Goal: Task Accomplishment & Management: Use online tool/utility

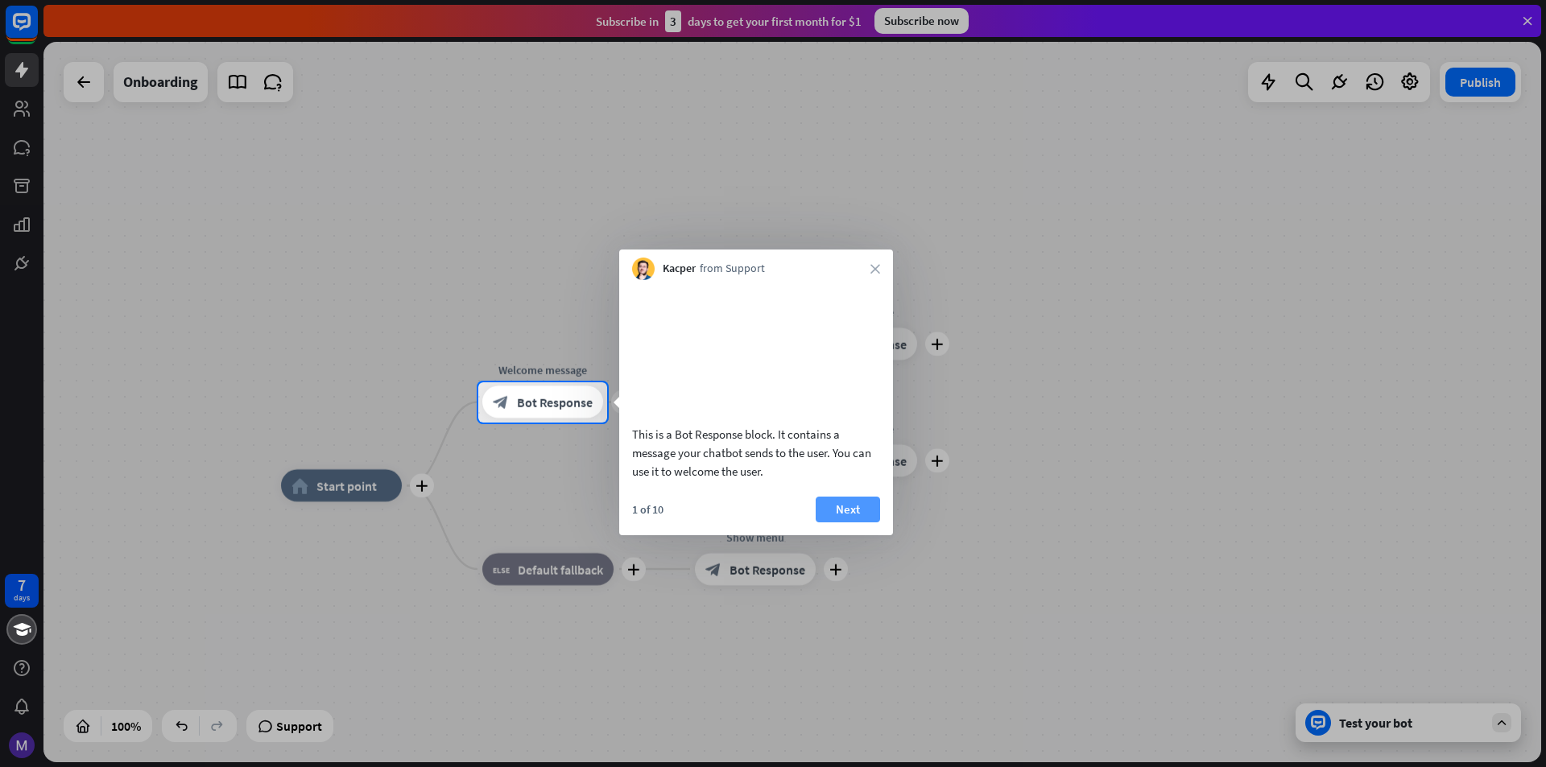
click at [870, 522] on button "Next" at bounding box center [848, 510] width 64 height 26
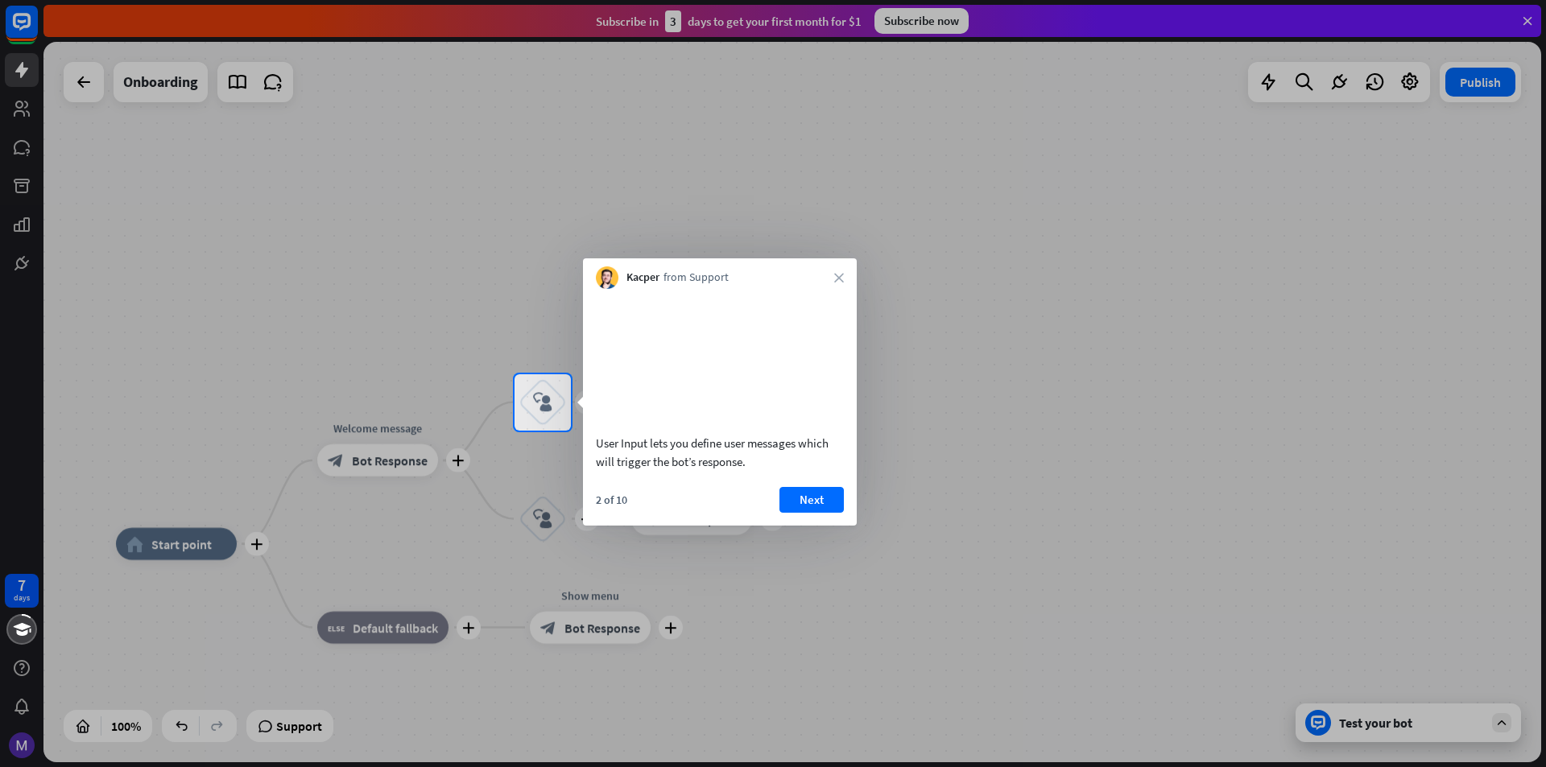
click at [833, 282] on div "Kacper from Support close" at bounding box center [720, 273] width 274 height 31
click at [841, 275] on icon "close" at bounding box center [839, 278] width 10 height 10
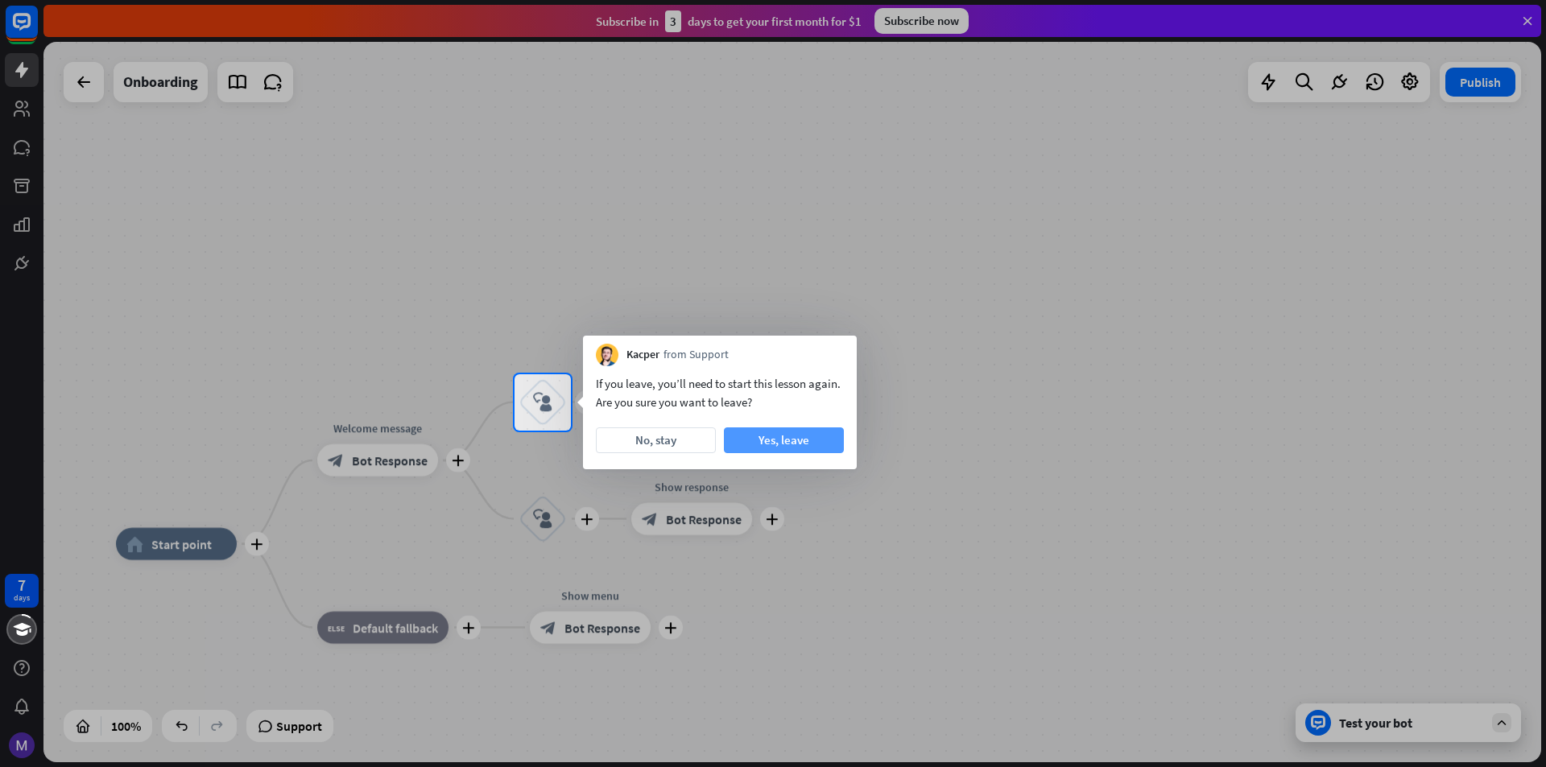
click at [787, 444] on button "Yes, leave" at bounding box center [784, 440] width 120 height 26
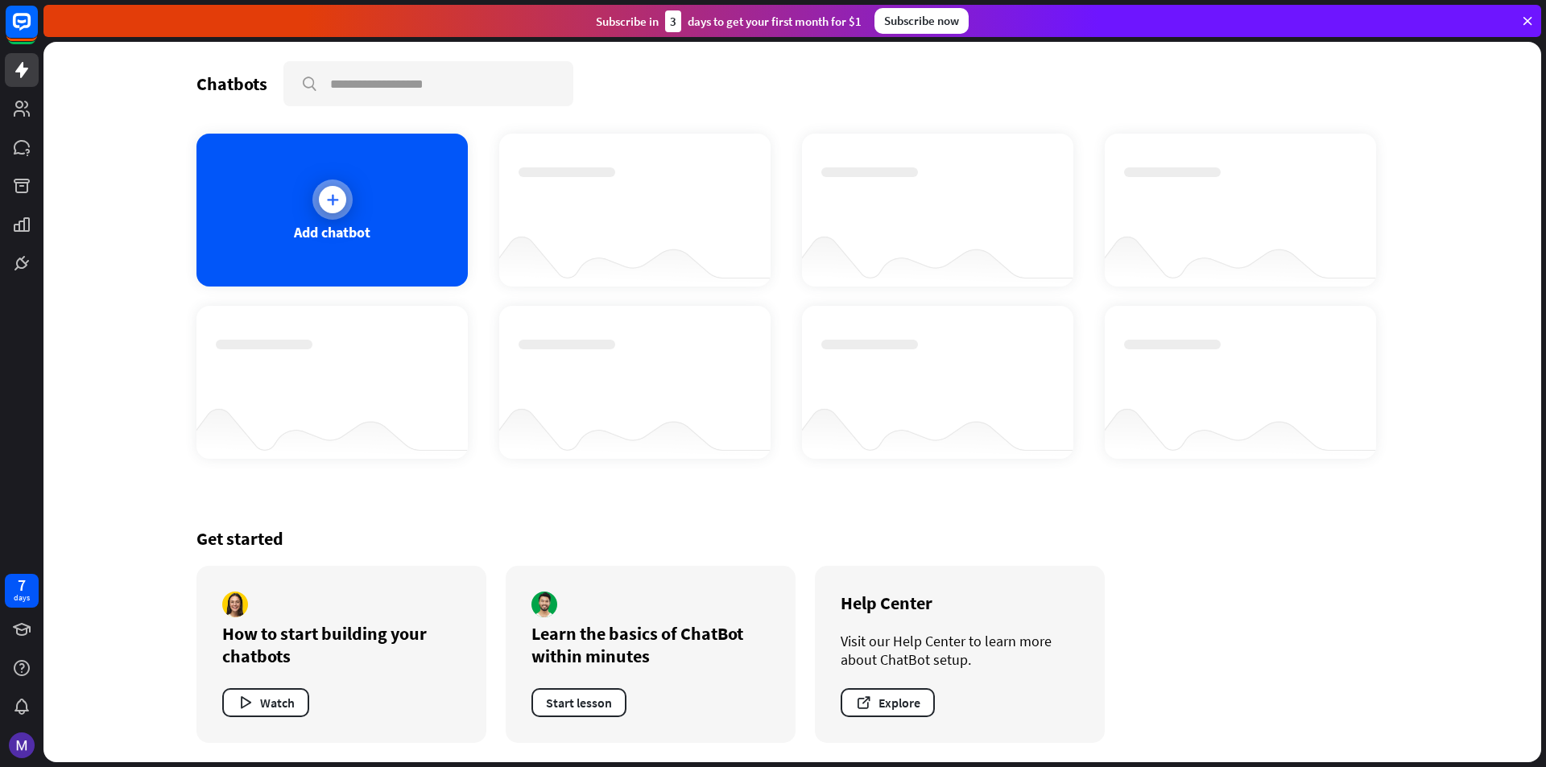
click at [374, 215] on div "Add chatbot" at bounding box center [331, 210] width 271 height 153
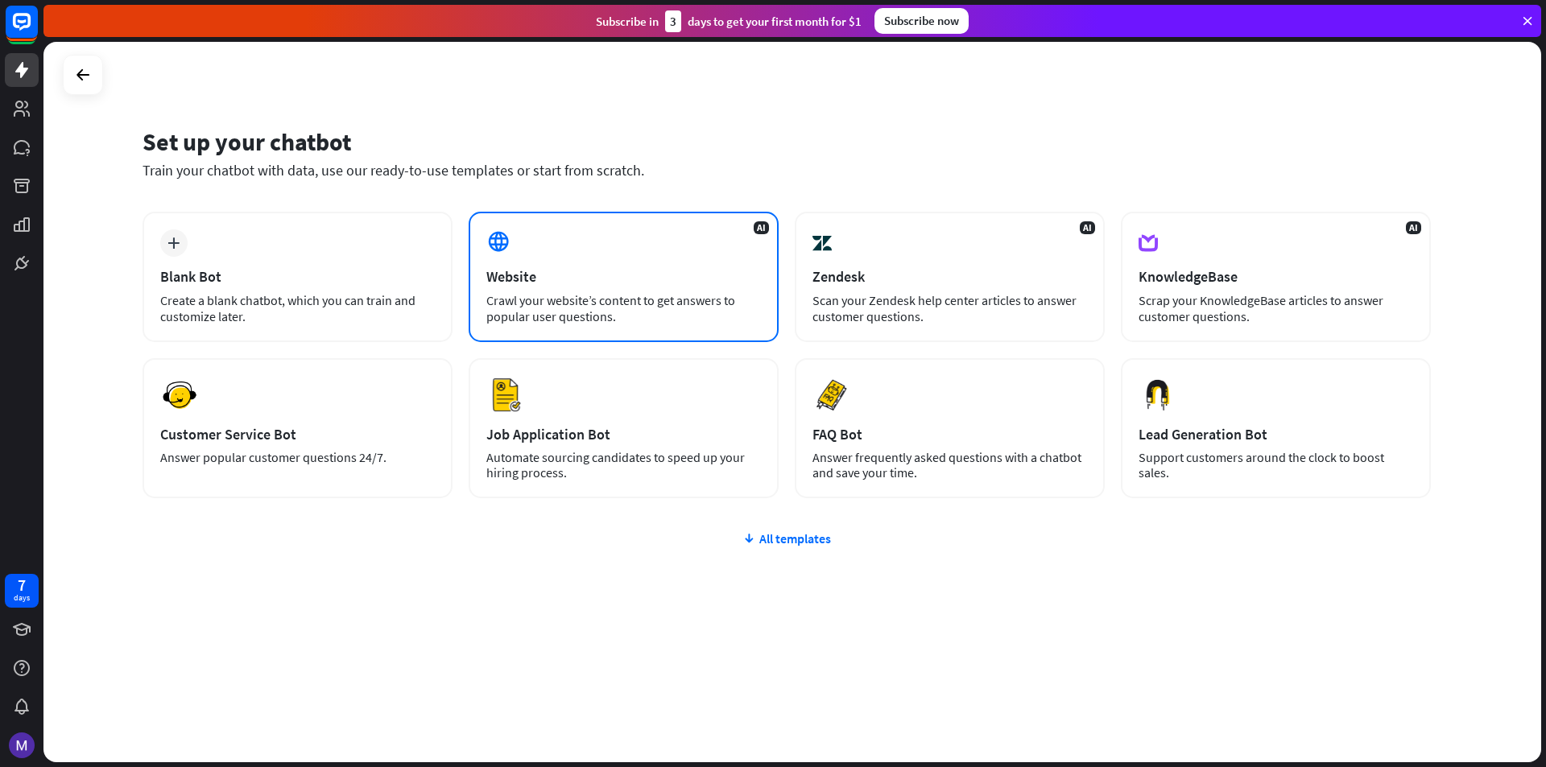
click at [606, 279] on div "Website" at bounding box center [623, 276] width 275 height 19
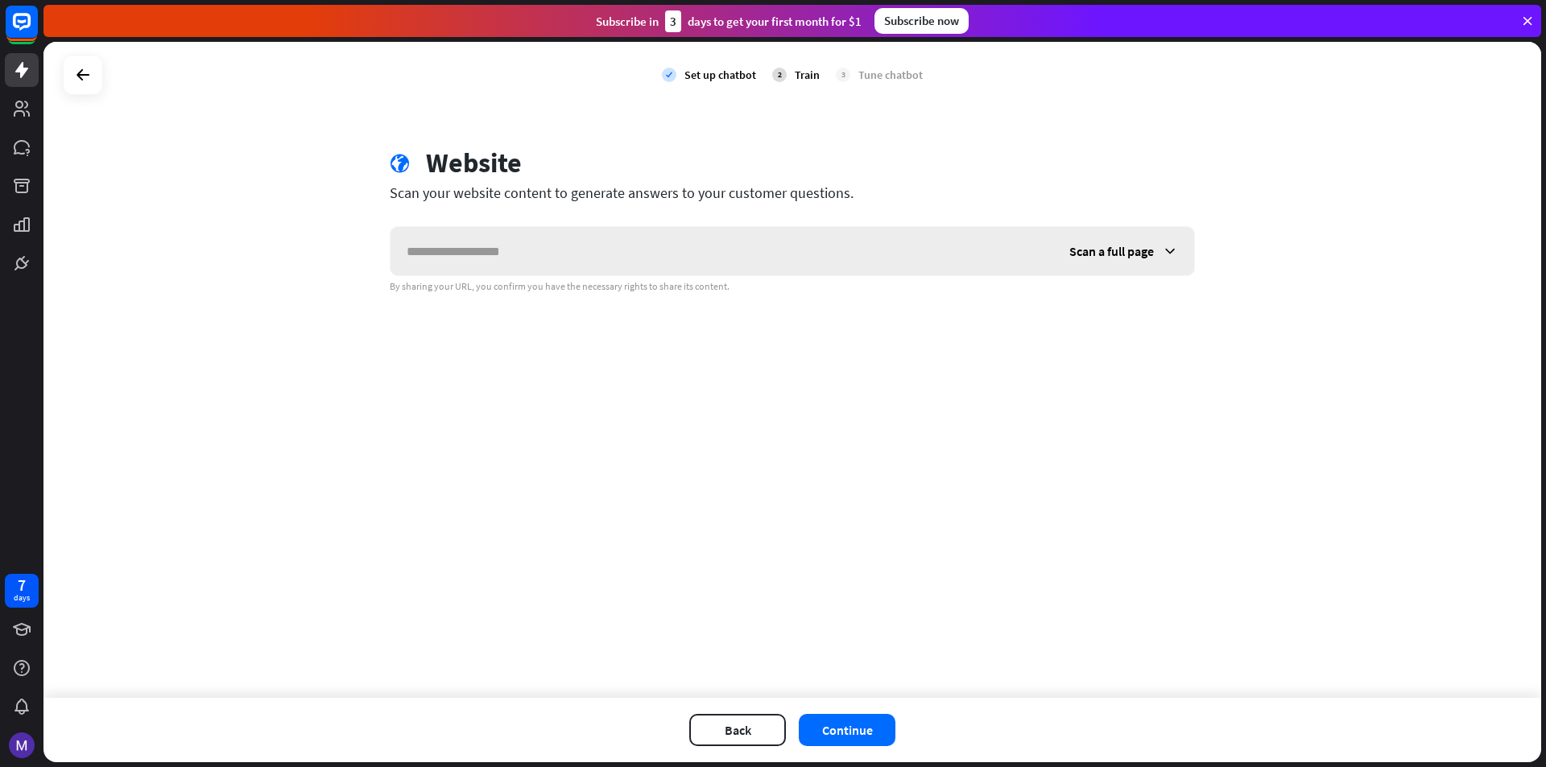
click at [498, 264] on input "text" at bounding box center [721, 251] width 663 height 48
type input "******"
click at [1109, 256] on span "Scan a full page" at bounding box center [1111, 251] width 85 height 16
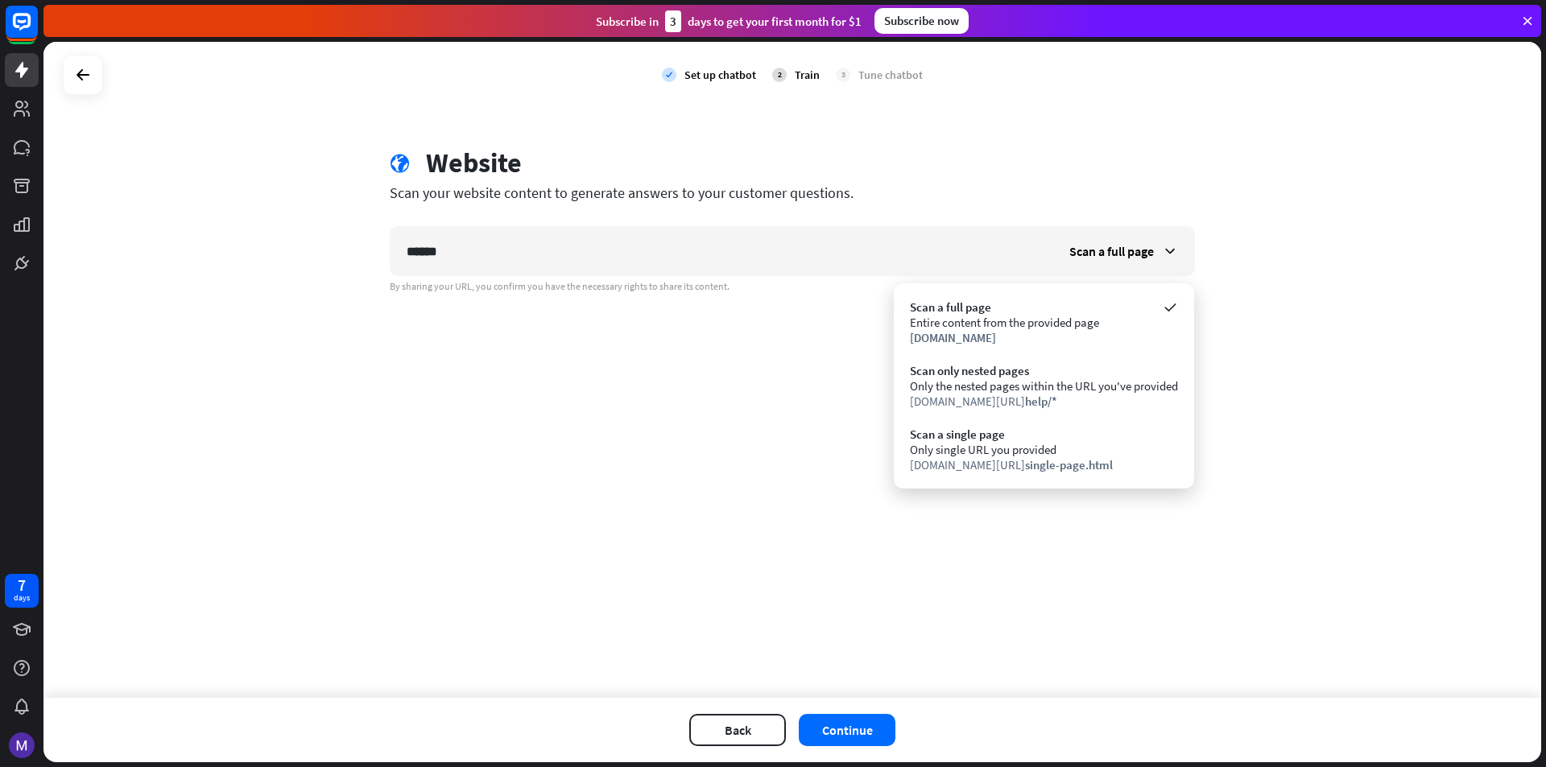
click at [702, 434] on div "check Set up chatbot 2 Train 3 Tune chatbot globe Website Scan your website con…" at bounding box center [791, 370] width 1497 height 656
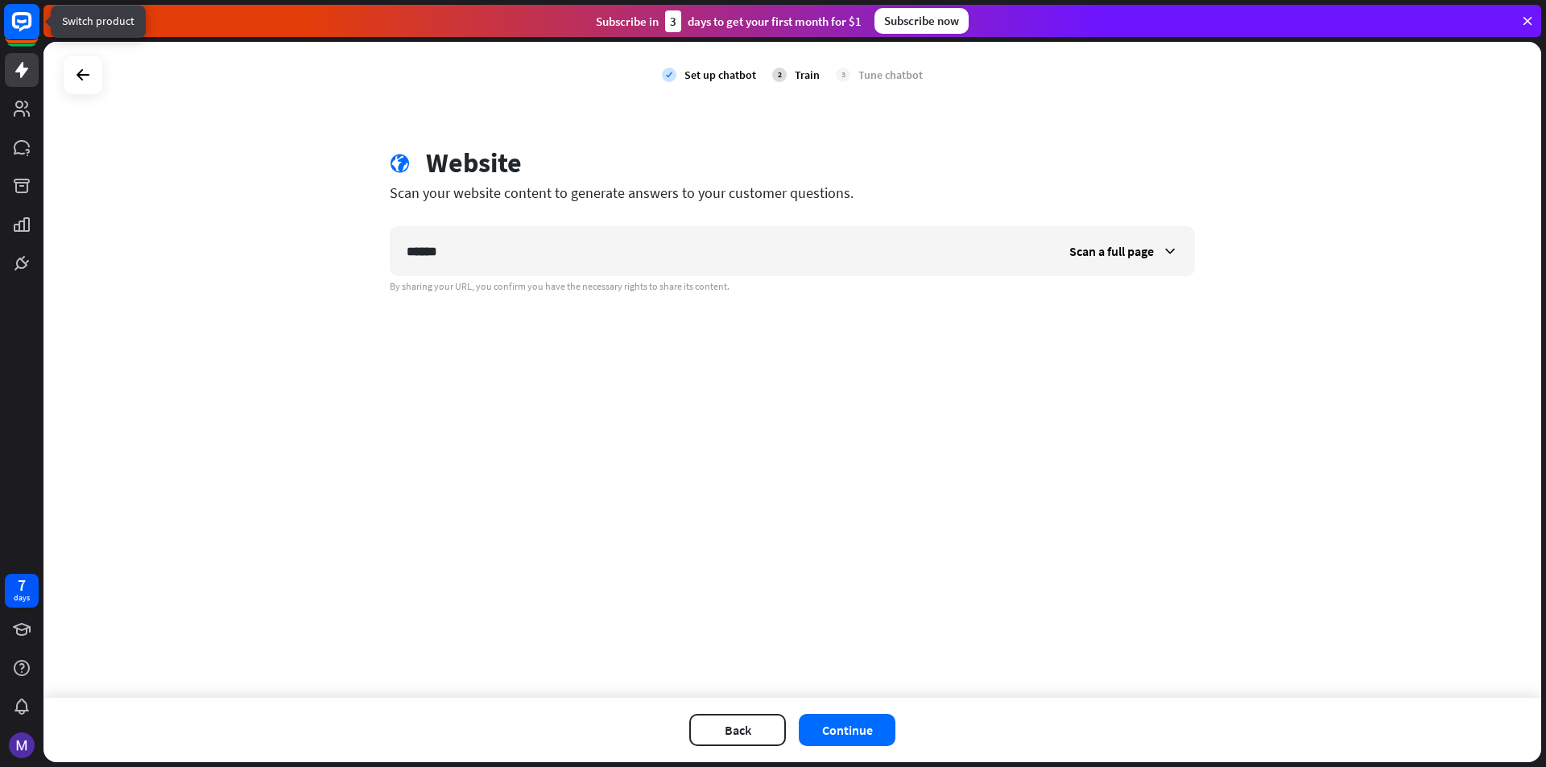
click at [10, 19] on rect at bounding box center [21, 21] width 35 height 35
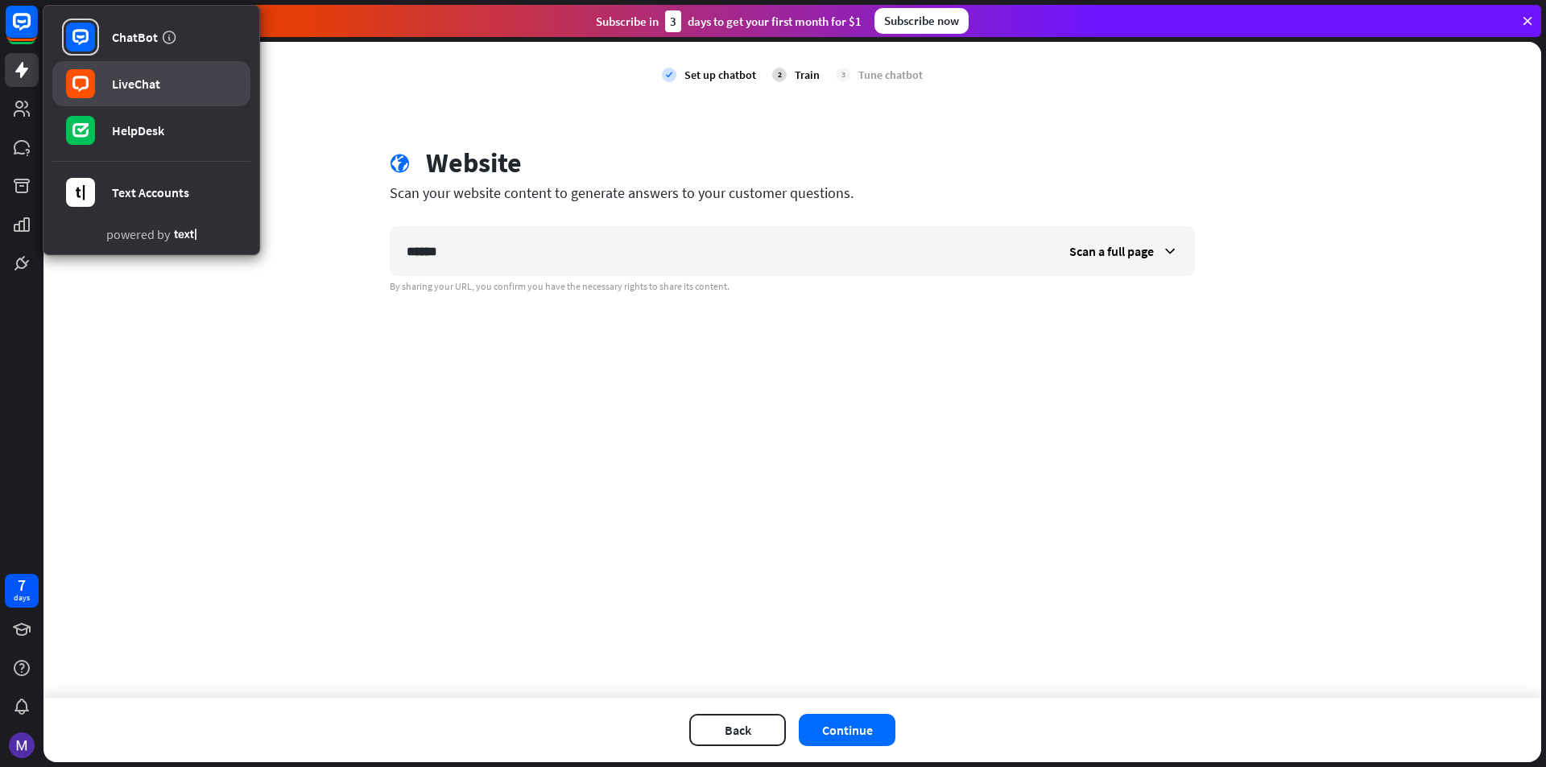
click at [93, 86] on rect at bounding box center [80, 83] width 29 height 29
